Goal: Transaction & Acquisition: Register for event/course

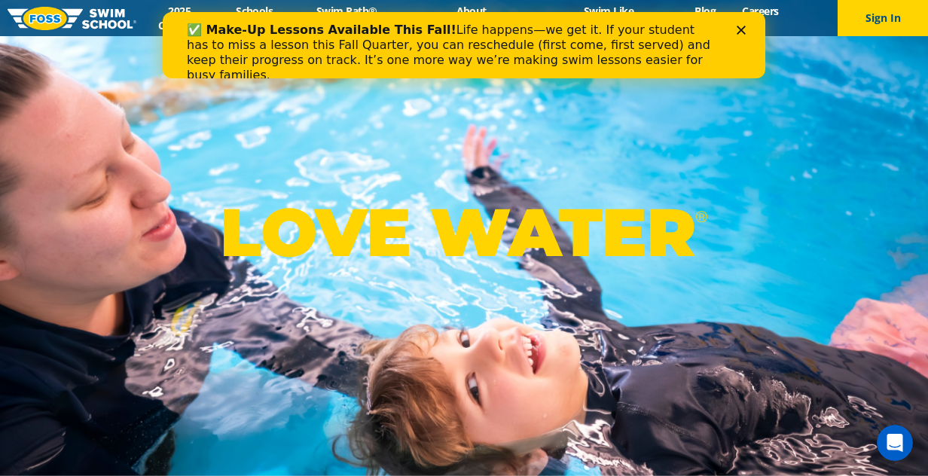
click at [748, 29] on div "Close" at bounding box center [744, 30] width 15 height 9
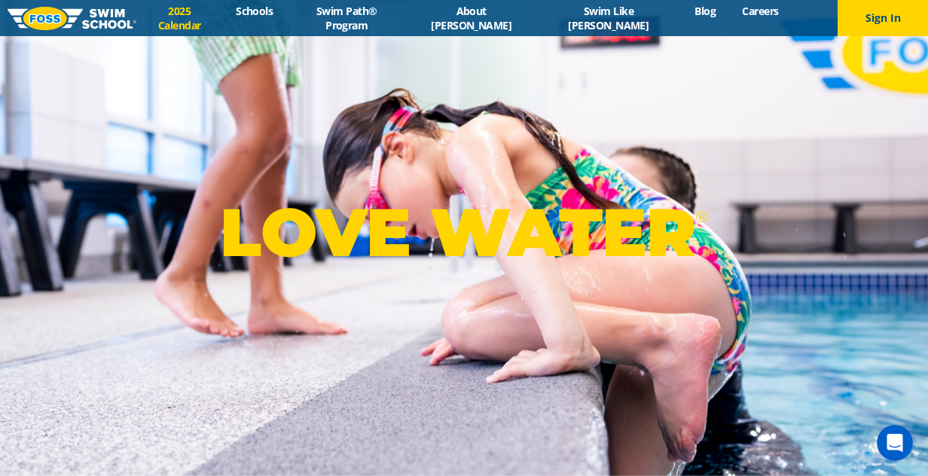
click at [223, 15] on link "2025 Calendar" at bounding box center [179, 18] width 87 height 29
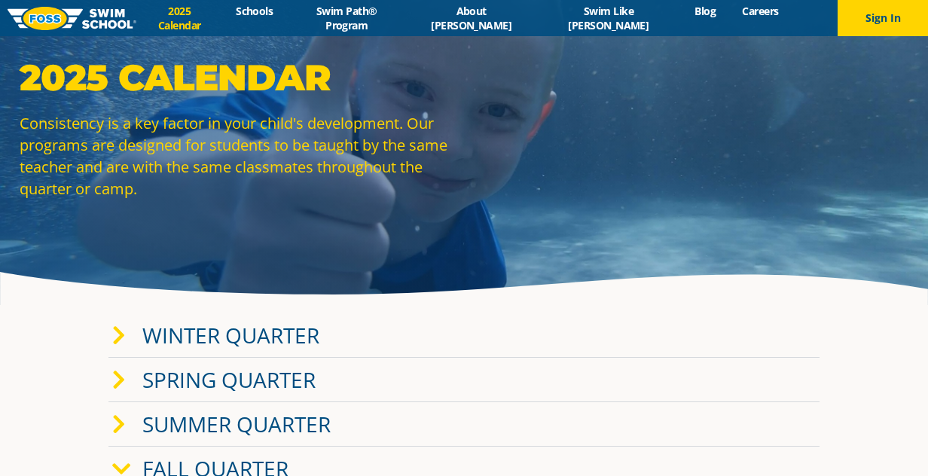
scroll to position [54, 0]
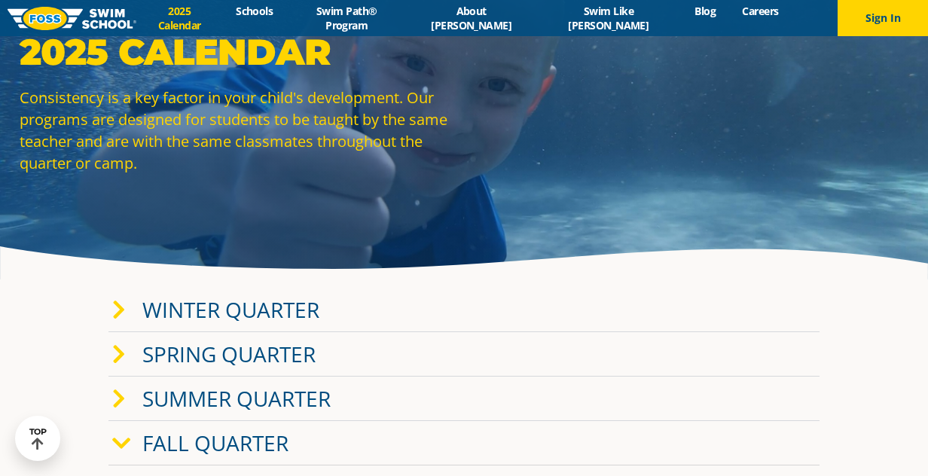
click at [208, 316] on link "Winter Quarter" at bounding box center [230, 309] width 177 height 29
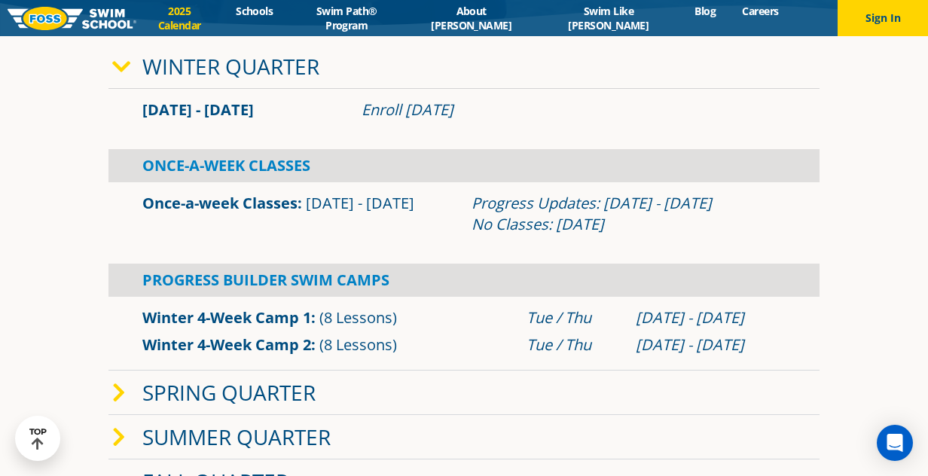
scroll to position [299, 0]
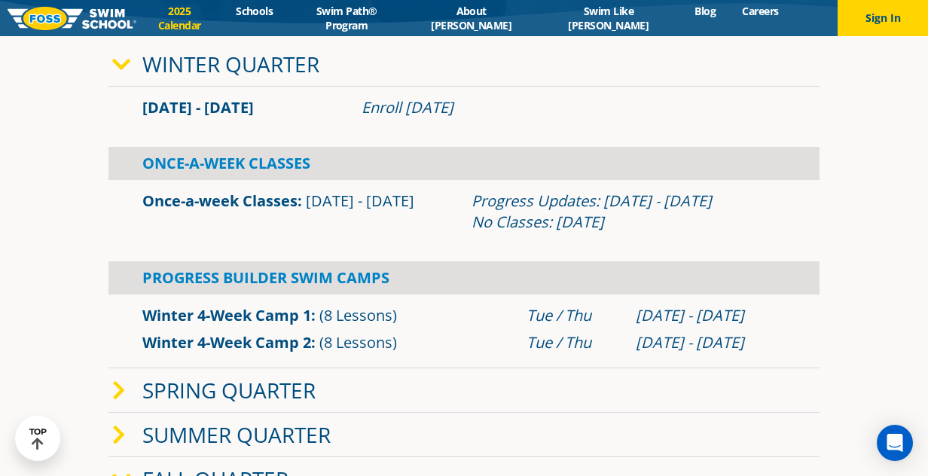
click at [126, 69] on icon at bounding box center [121, 64] width 19 height 21
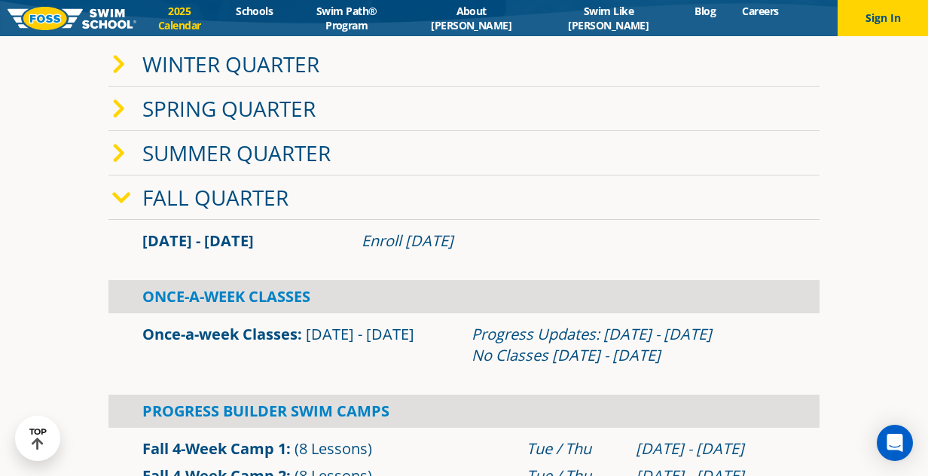
click at [148, 203] on link "Fall Quarter" at bounding box center [215, 197] width 146 height 29
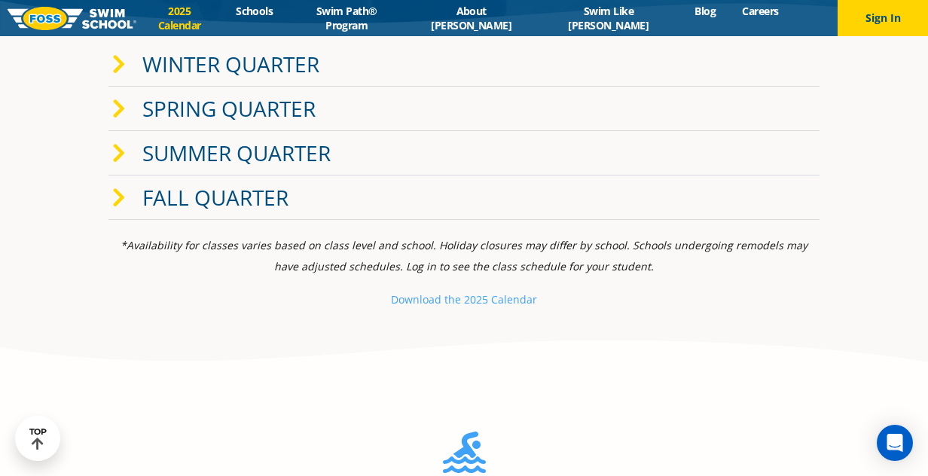
click at [149, 199] on link "Fall Quarter" at bounding box center [215, 197] width 146 height 29
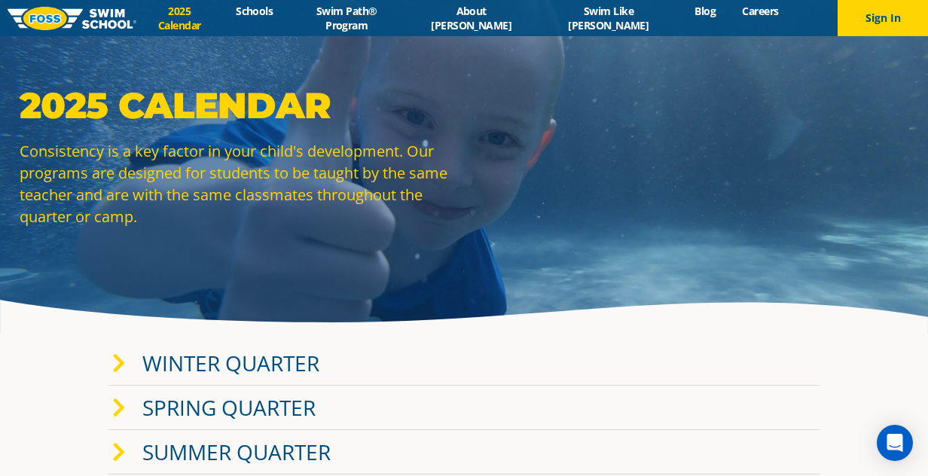
scroll to position [0, 0]
click at [286, 18] on link "Schools" at bounding box center [254, 11] width 63 height 14
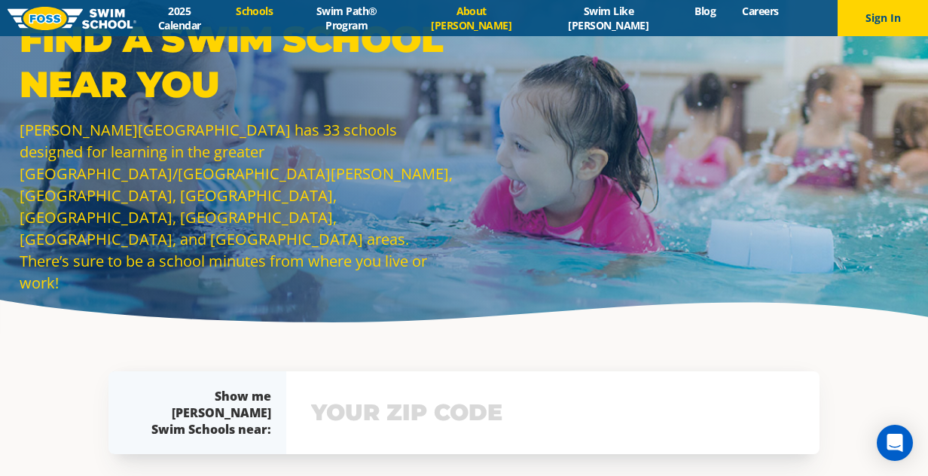
click at [501, 20] on link "About [PERSON_NAME]" at bounding box center [472, 18] width 128 height 29
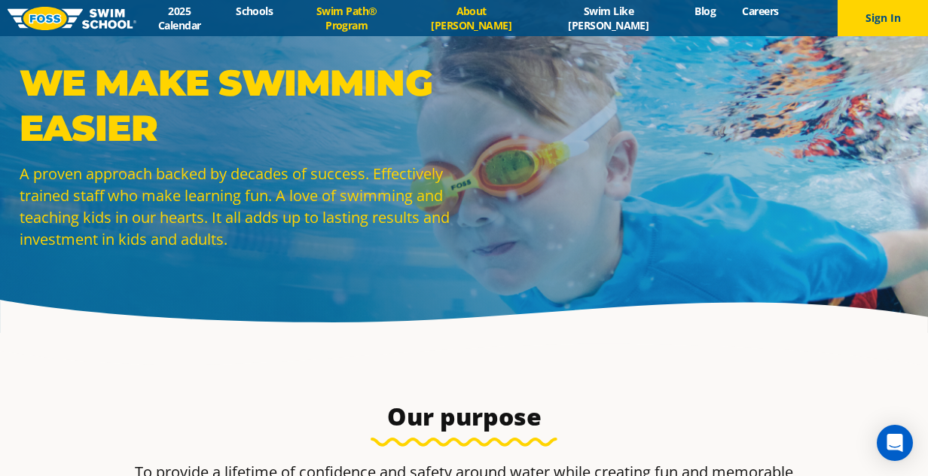
click at [365, 15] on link "Swim Path® Program" at bounding box center [346, 18] width 121 height 29
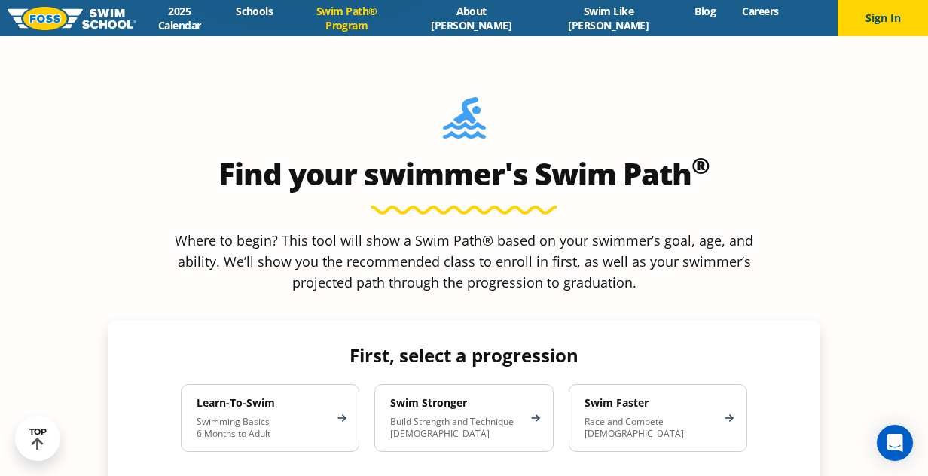
scroll to position [1264, 0]
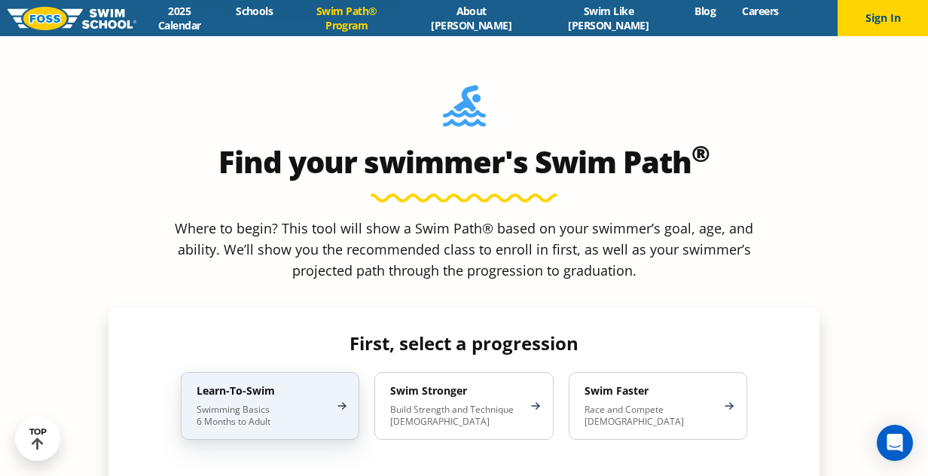
click at [314, 404] on p "Swimming Basics 6 Months to Adult" at bounding box center [263, 416] width 132 height 24
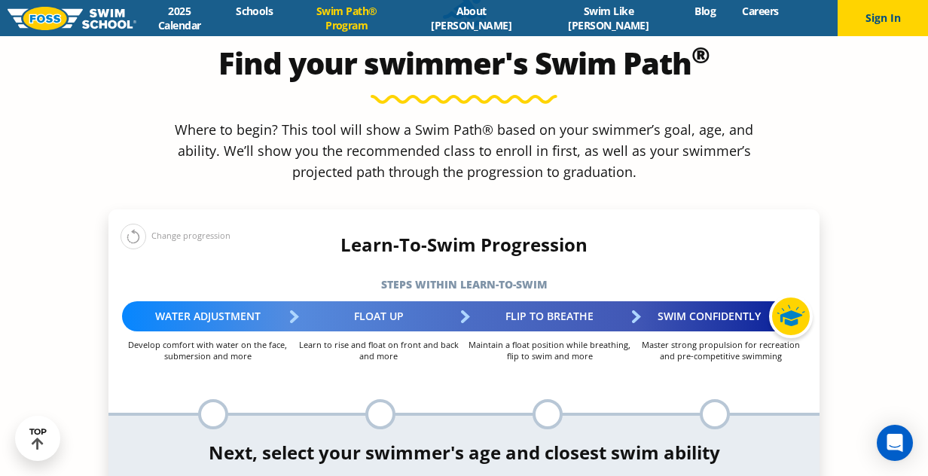
scroll to position [1368, 0]
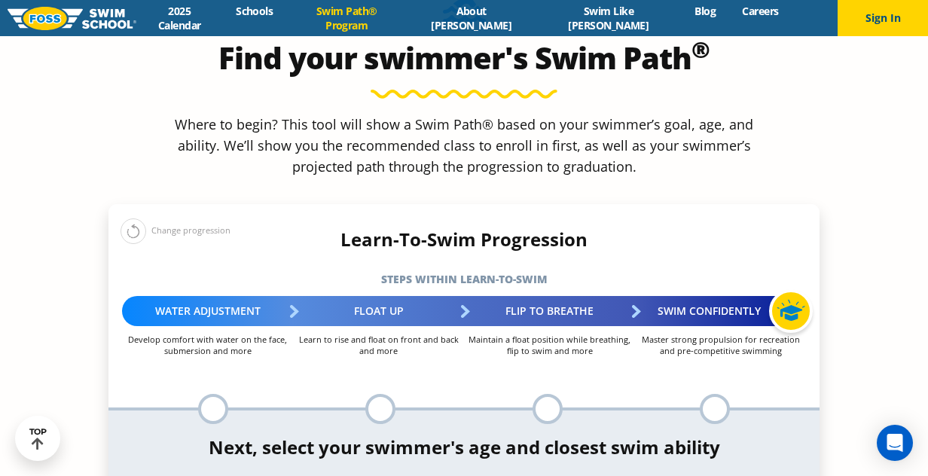
select select "8-years"
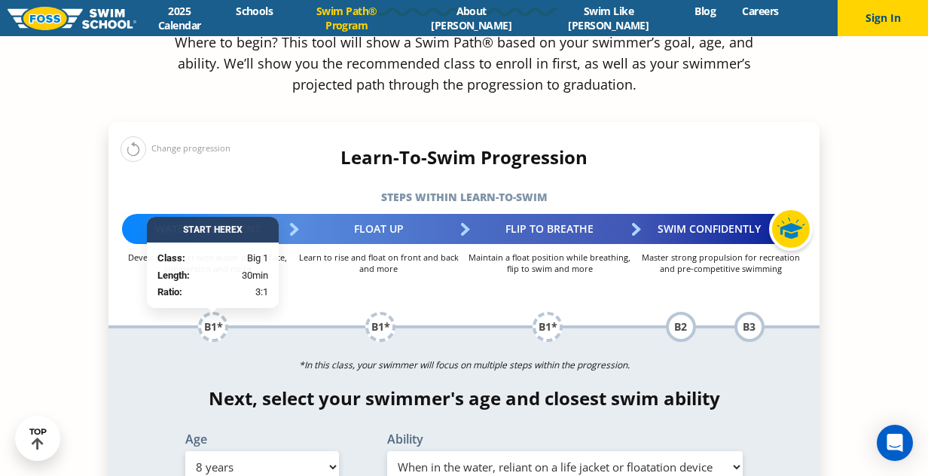
scroll to position [1451, 0]
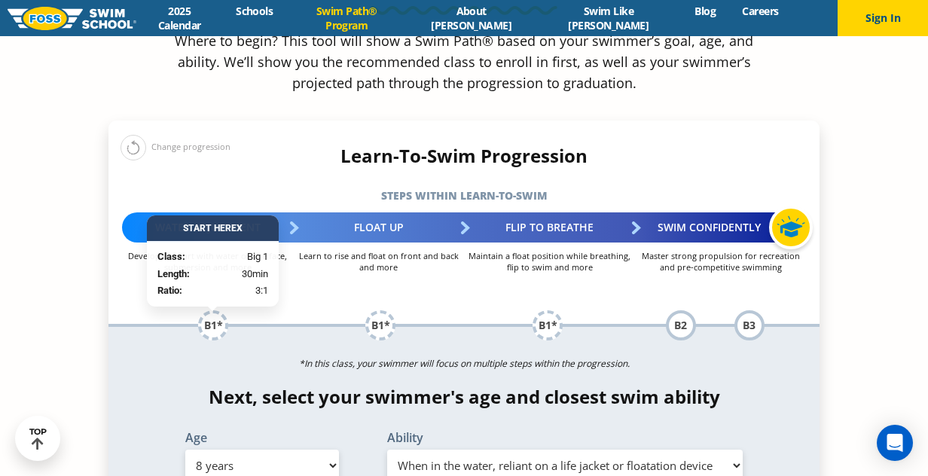
select select "8-years-uncomfortable-putting-face-in-the-water-andor-getting-water-on-ears-whi…"
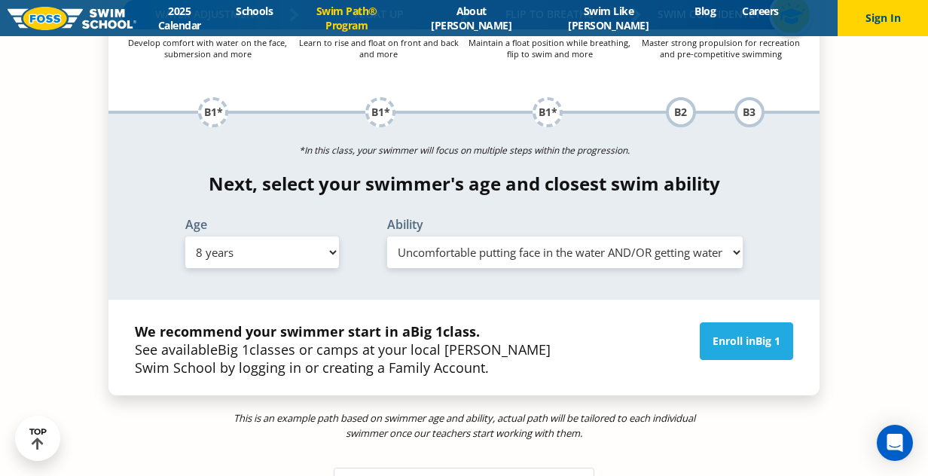
scroll to position [1667, 0]
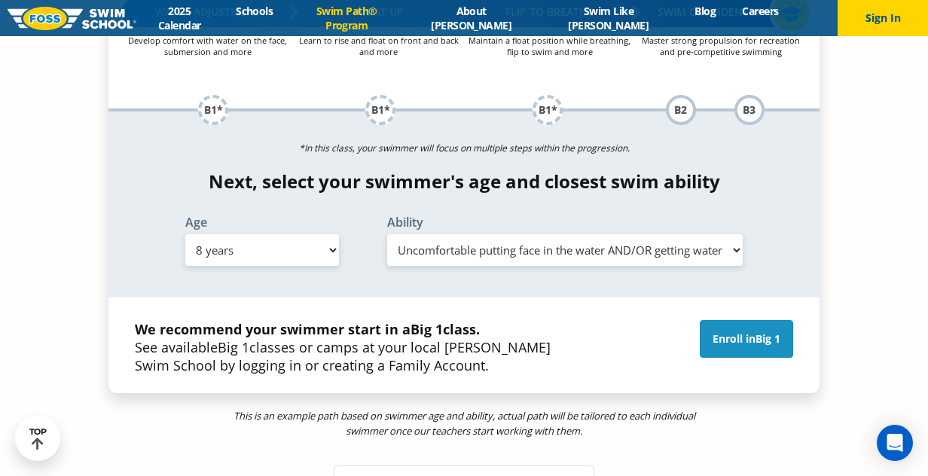
click at [715, 320] on link "Enroll in Big 1" at bounding box center [746, 339] width 93 height 38
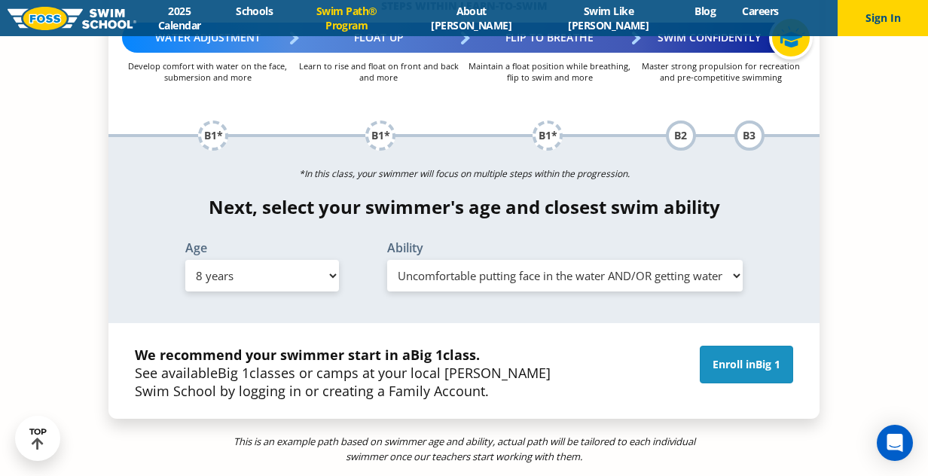
click at [732, 346] on link "Enroll in Big 1" at bounding box center [746, 365] width 93 height 38
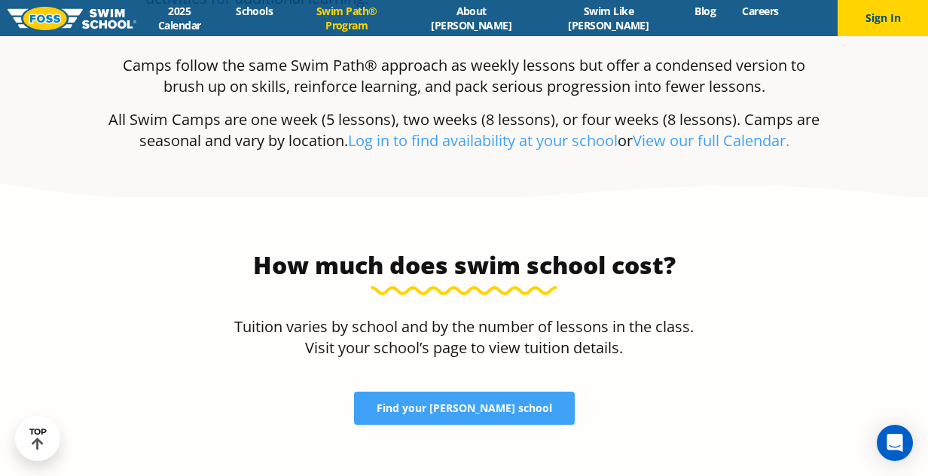
scroll to position [4610, 0]
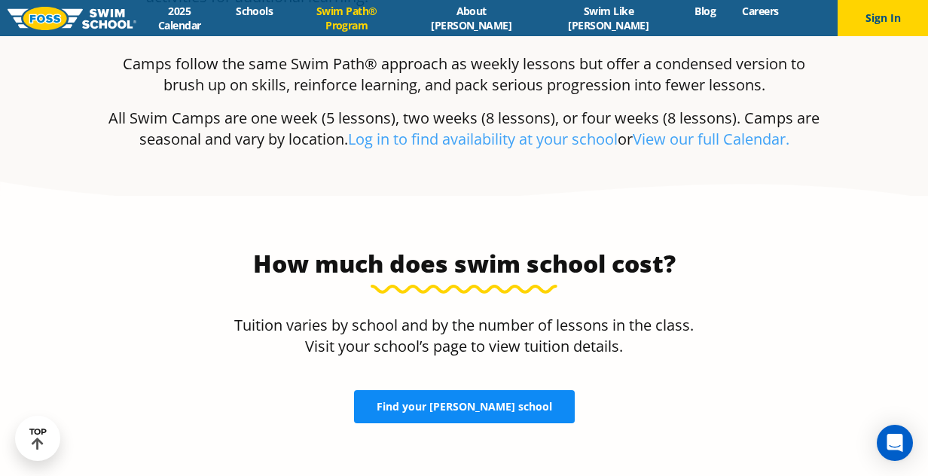
click at [485, 402] on span "Find your FOSS school" at bounding box center [465, 407] width 176 height 11
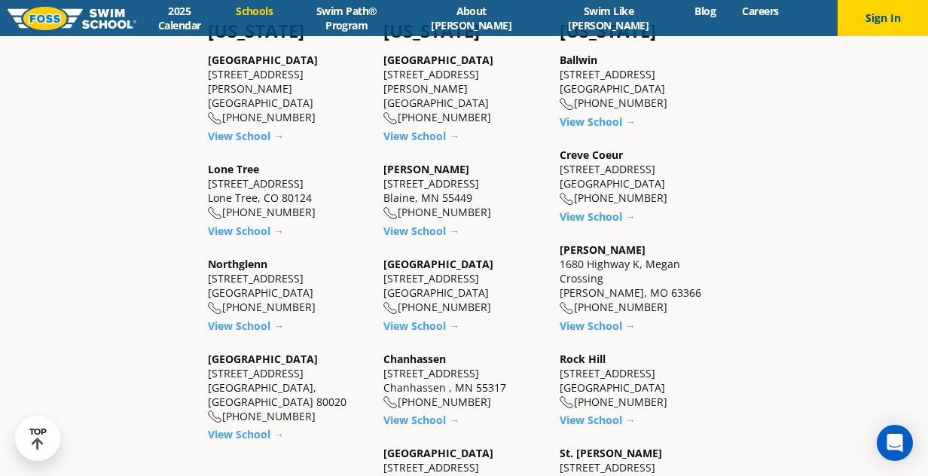
scroll to position [482, 0]
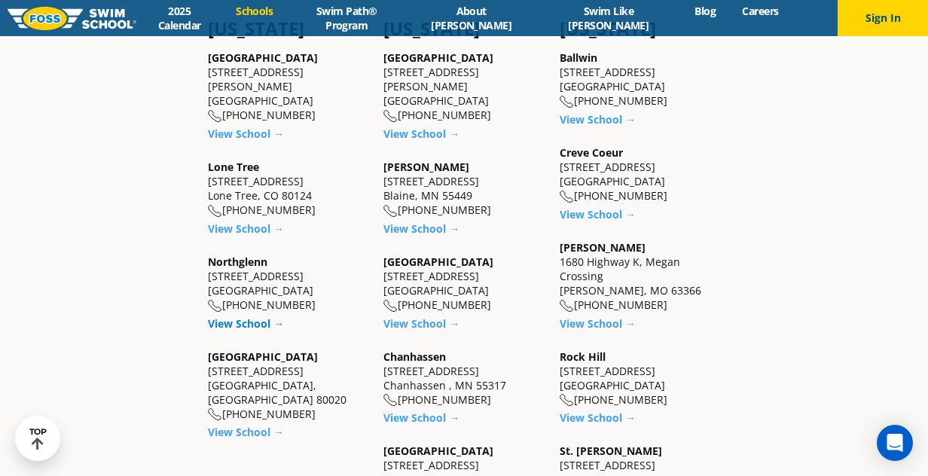
click at [234, 316] on link "View School →" at bounding box center [246, 323] width 76 height 14
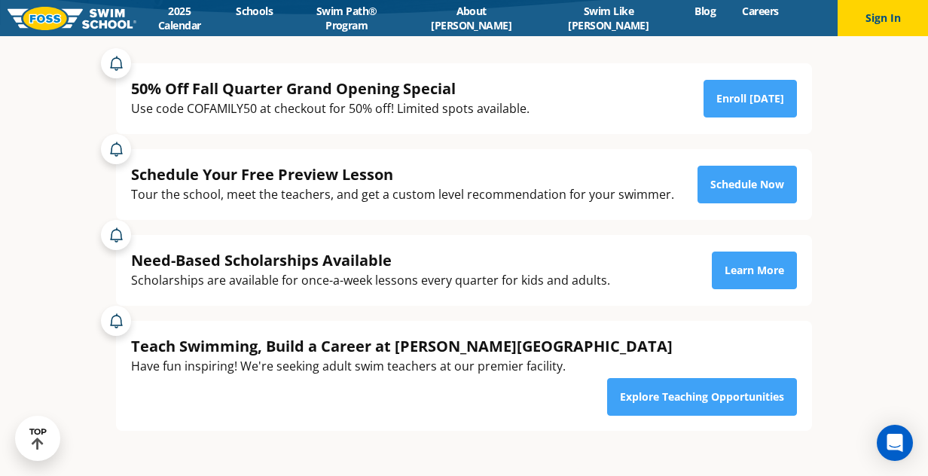
scroll to position [320, 0]
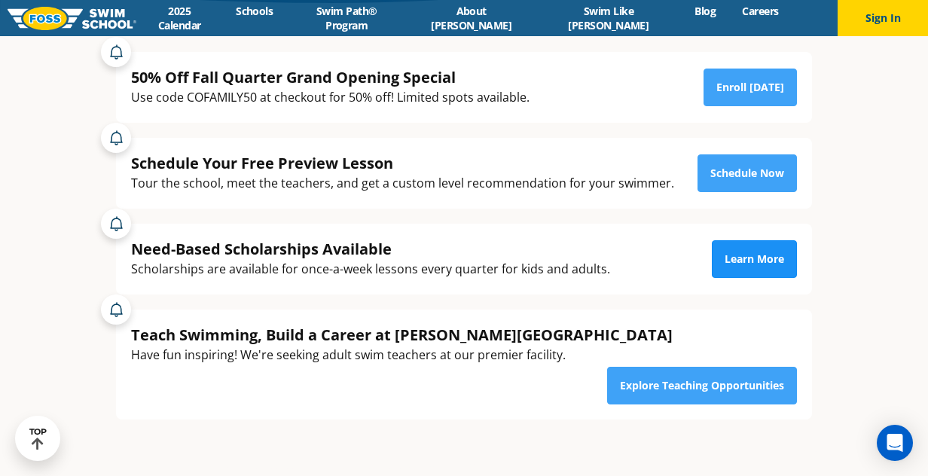
click at [735, 255] on link "Learn More" at bounding box center [754, 259] width 85 height 38
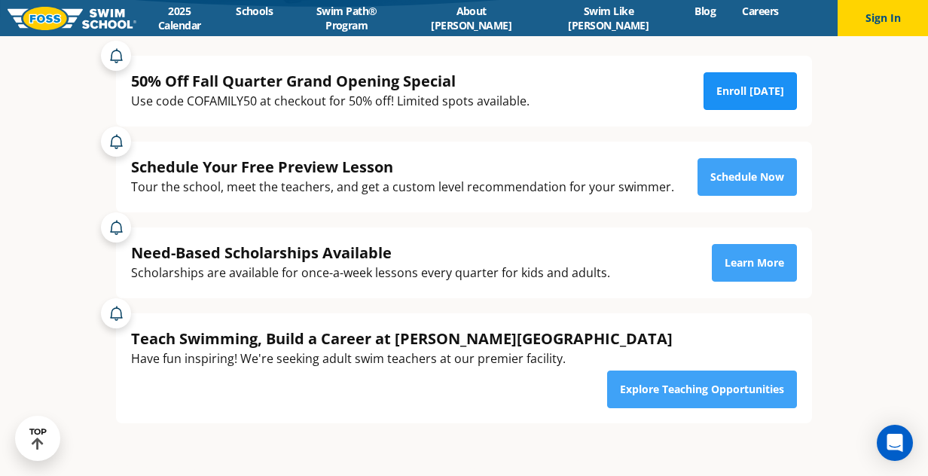
click at [760, 98] on link "Enroll [DATE]" at bounding box center [750, 91] width 93 height 38
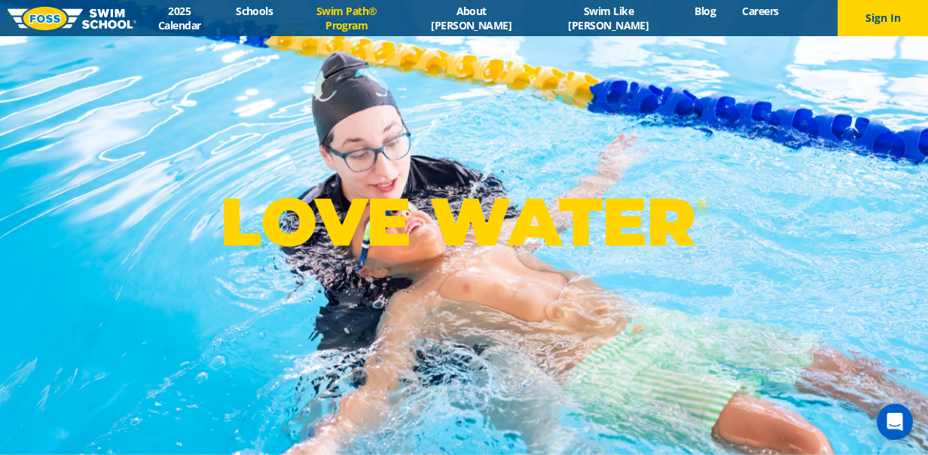
click at [390, 18] on link "Swim Path® Program" at bounding box center [346, 18] width 121 height 29
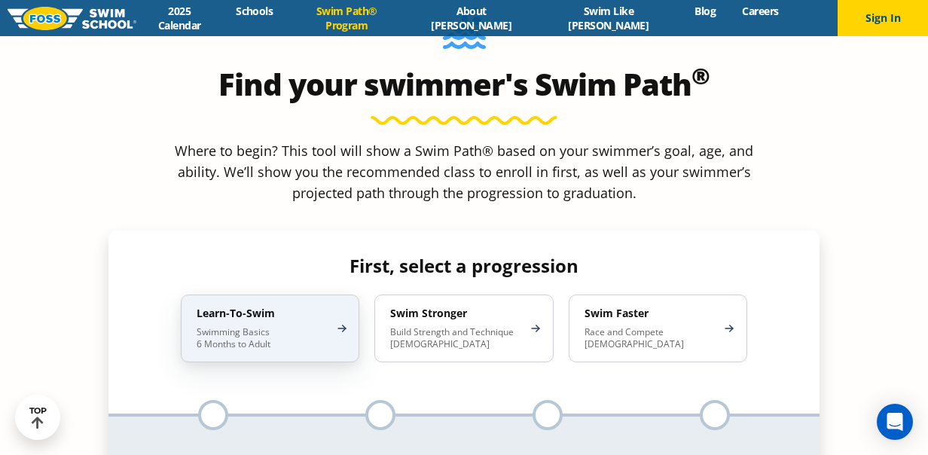
scroll to position [1329, 0]
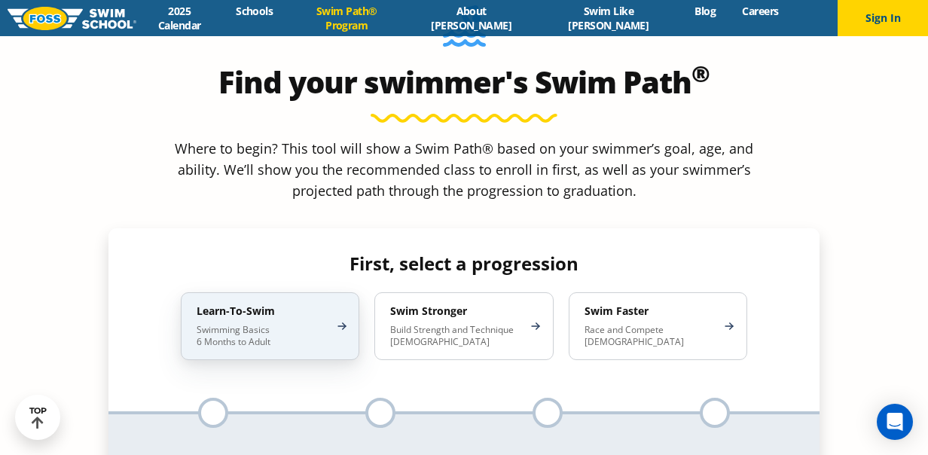
click at [311, 292] on div "Learn-To-Swim Swimming Basics 6 Months to Adult" at bounding box center [270, 326] width 179 height 68
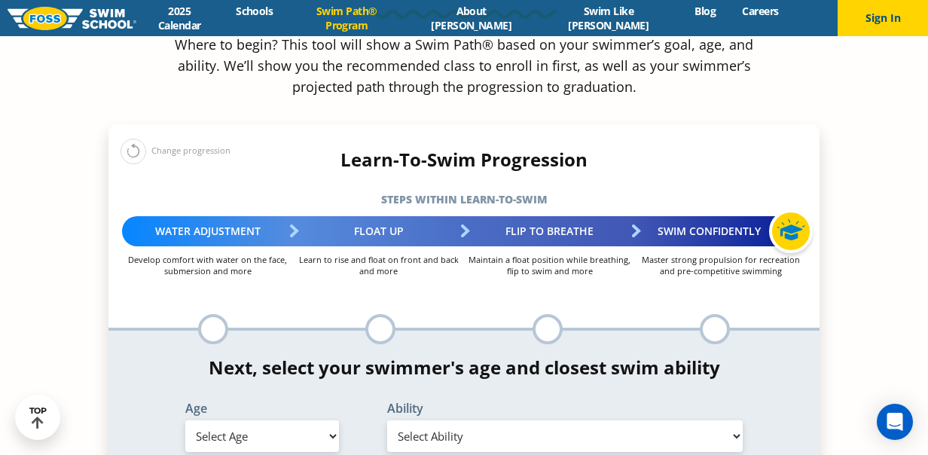
scroll to position [1433, 0]
select select "8-years"
select select "8-years-unsureor-my-swimmer-does-not-fit-within-any-of-these"
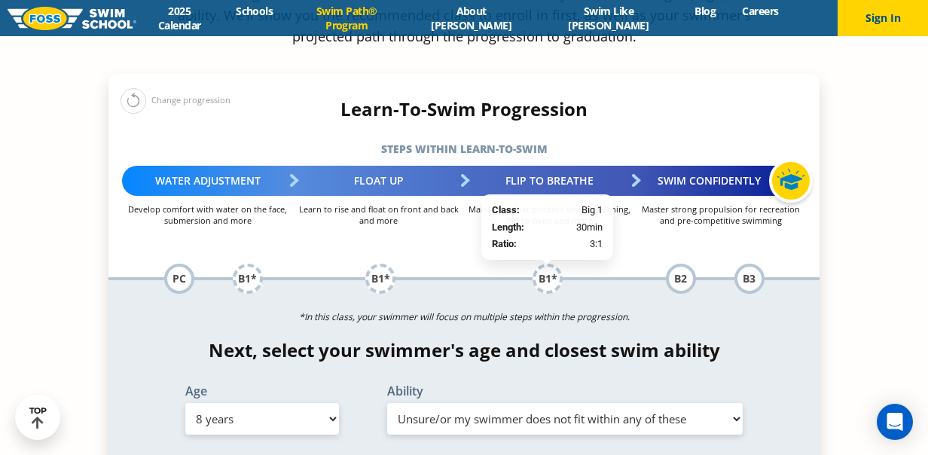
scroll to position [1482, 0]
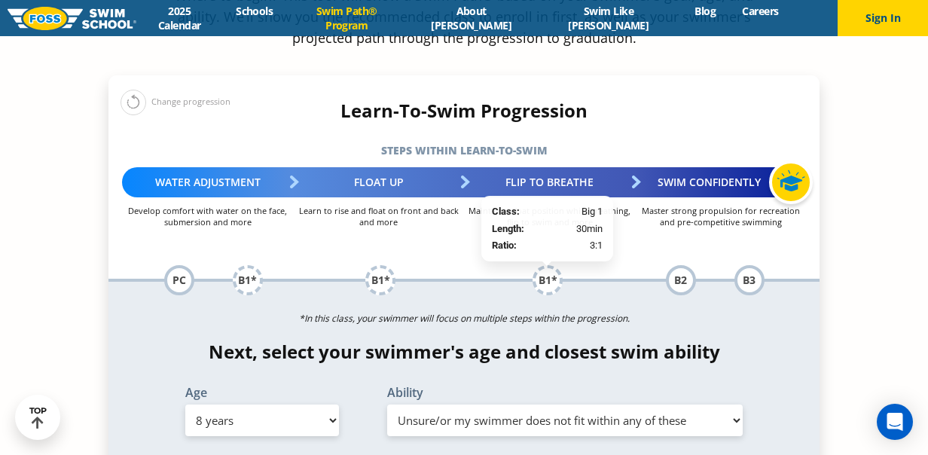
click at [551, 265] on div "B1*" at bounding box center [548, 280] width 30 height 30
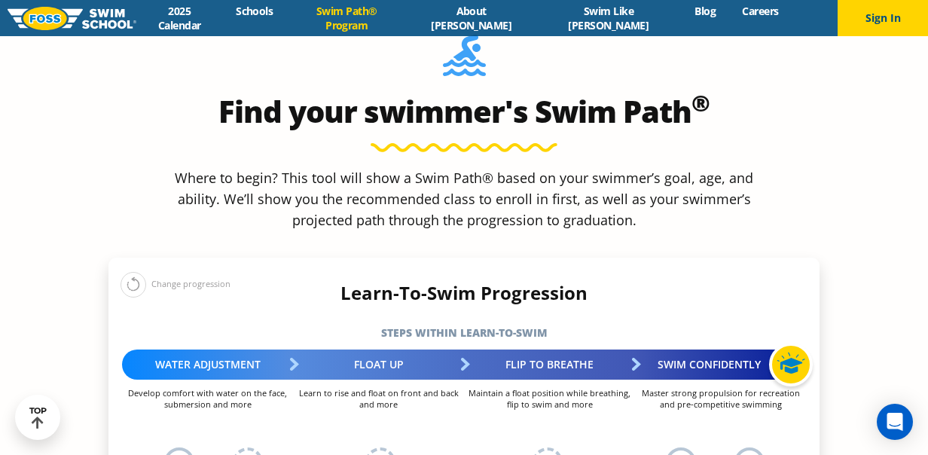
scroll to position [1295, 0]
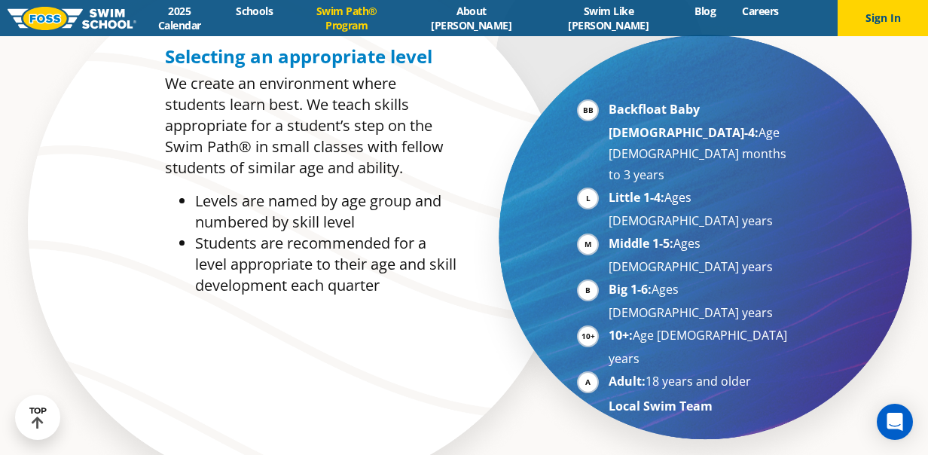
scroll to position [741, 0]
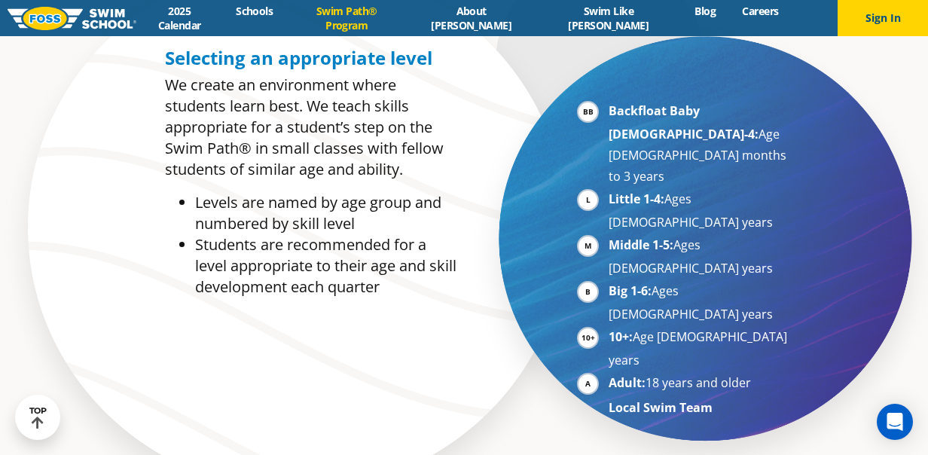
click at [609, 280] on li "Big 1-6: Ages 7-10 years" at bounding box center [701, 302] width 185 height 44
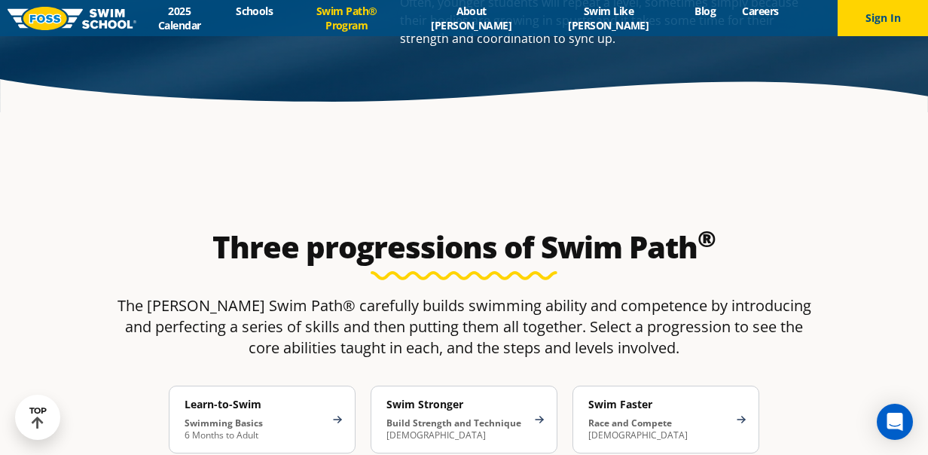
scroll to position [2712, 0]
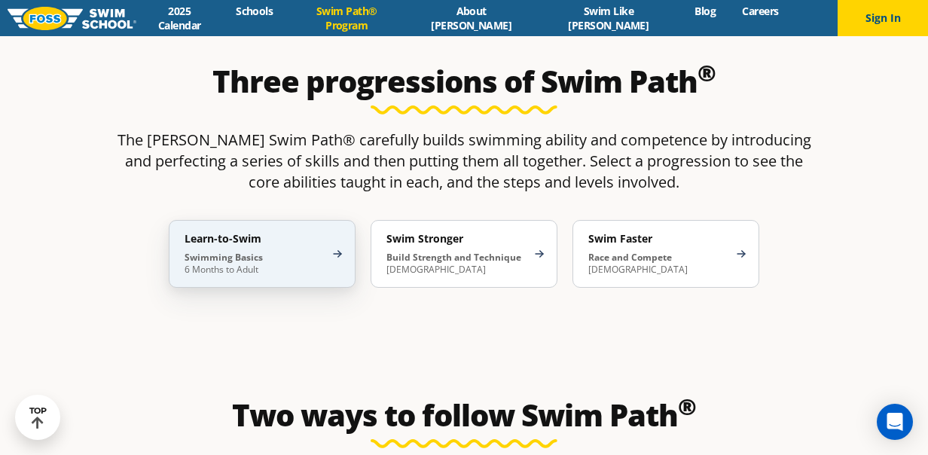
click at [205, 251] on strong "Swimming Basics" at bounding box center [224, 257] width 78 height 13
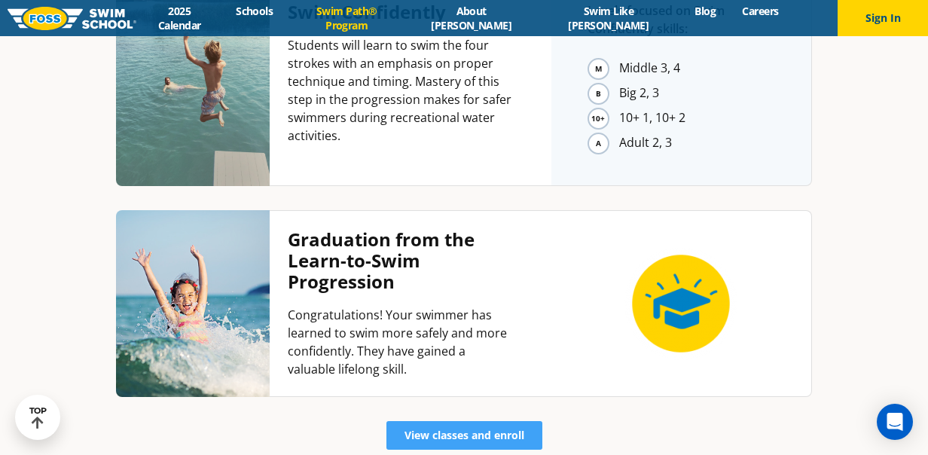
scroll to position [3946, 0]
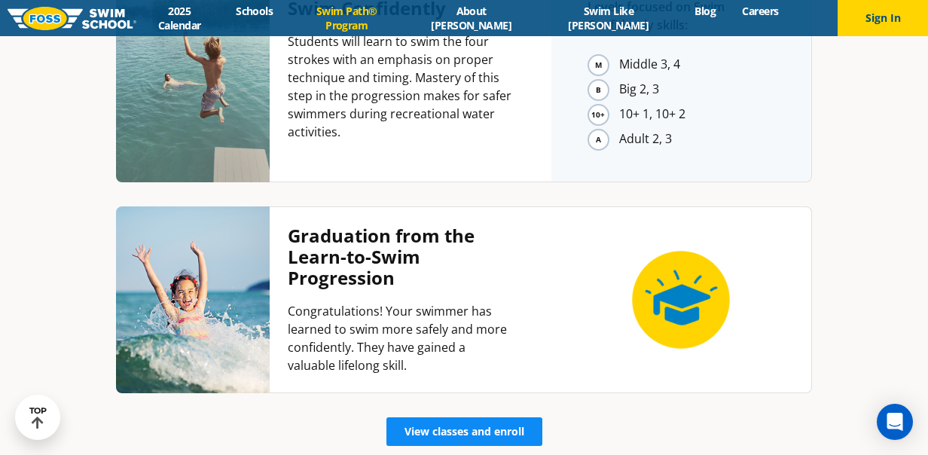
click at [430, 417] on link "View classes and enroll" at bounding box center [465, 431] width 156 height 29
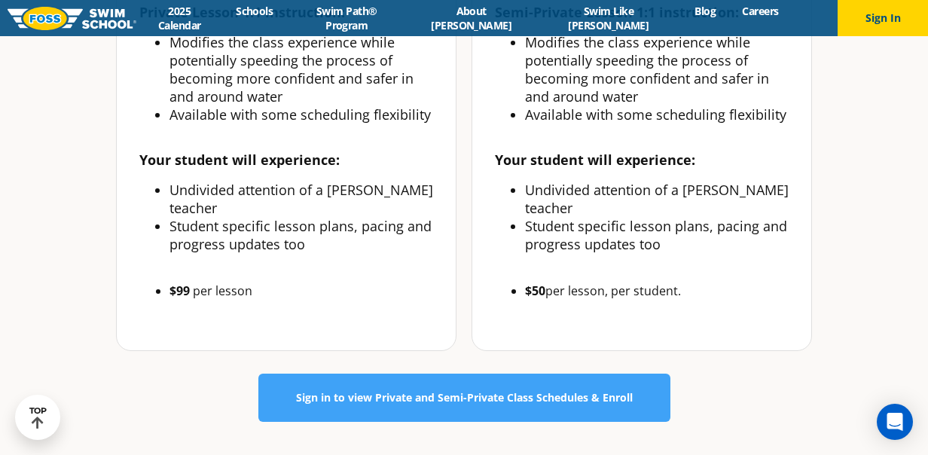
scroll to position [680, 0]
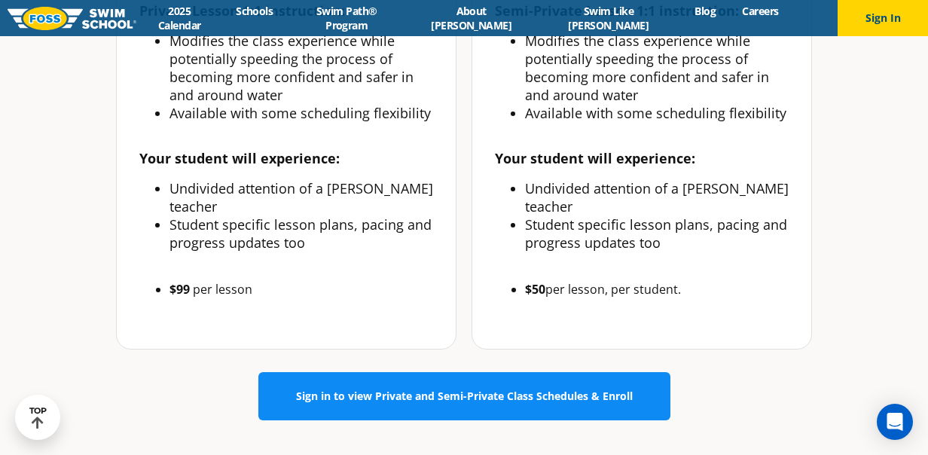
click at [512, 391] on span "Sign in to view Private and Semi-Private Class Schedules & Enroll" at bounding box center [464, 396] width 337 height 11
